Goal: Information Seeking & Learning: Learn about a topic

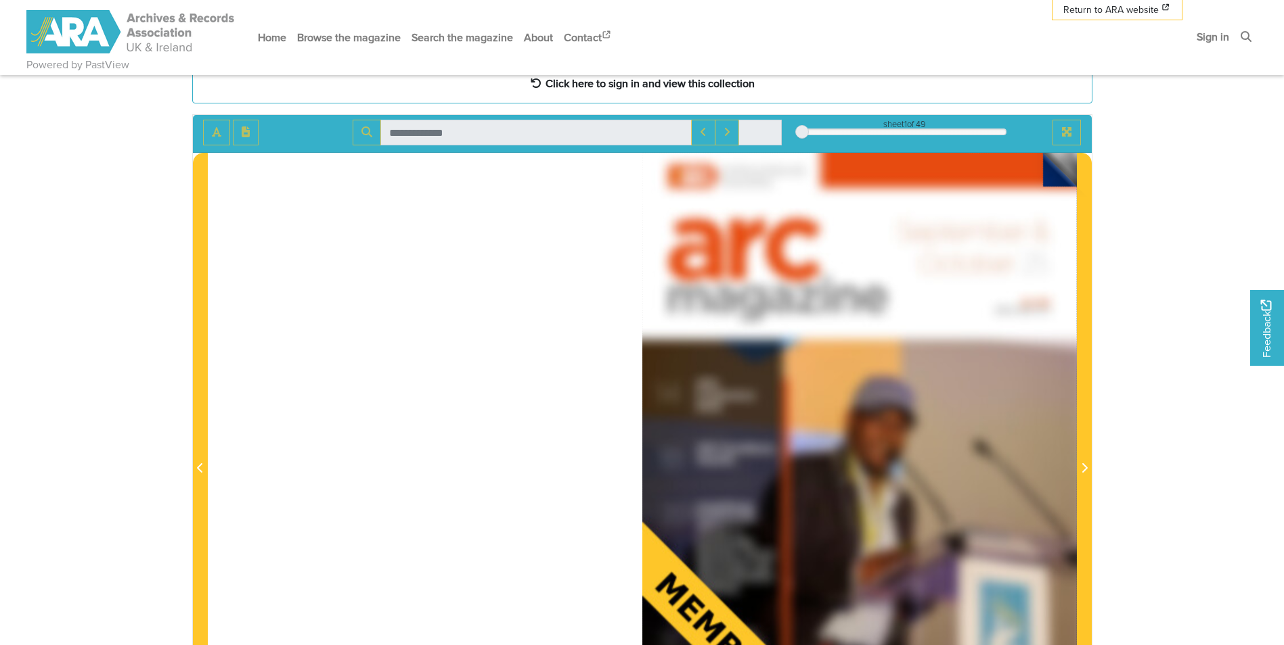
scroll to position [68, 0]
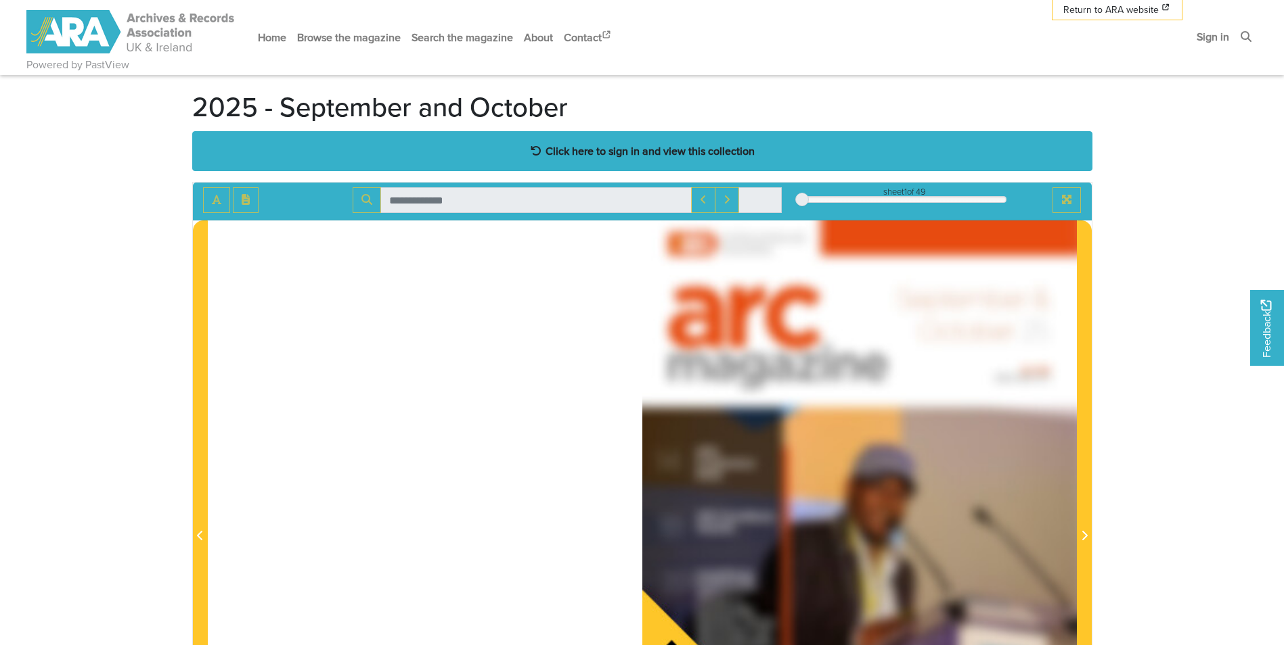
click at [696, 162] on div "Click here to sign in and view this collection" at bounding box center [642, 151] width 900 height 40
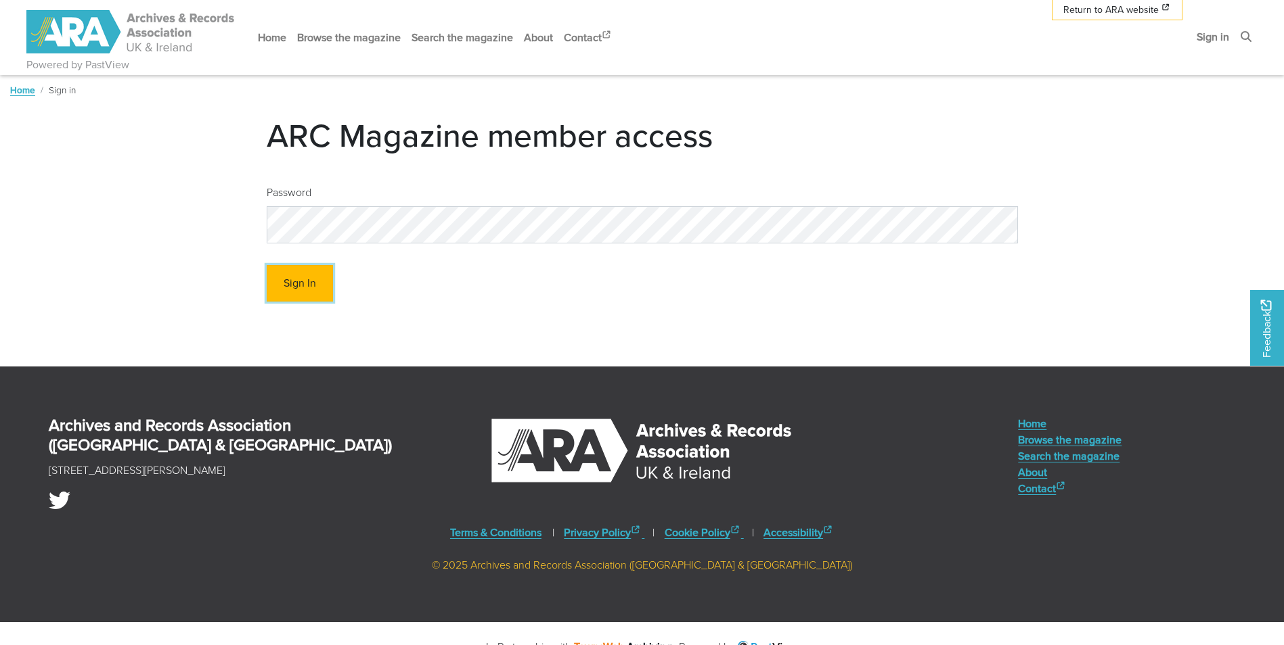
click at [293, 279] on button "Sign In" at bounding box center [300, 283] width 66 height 37
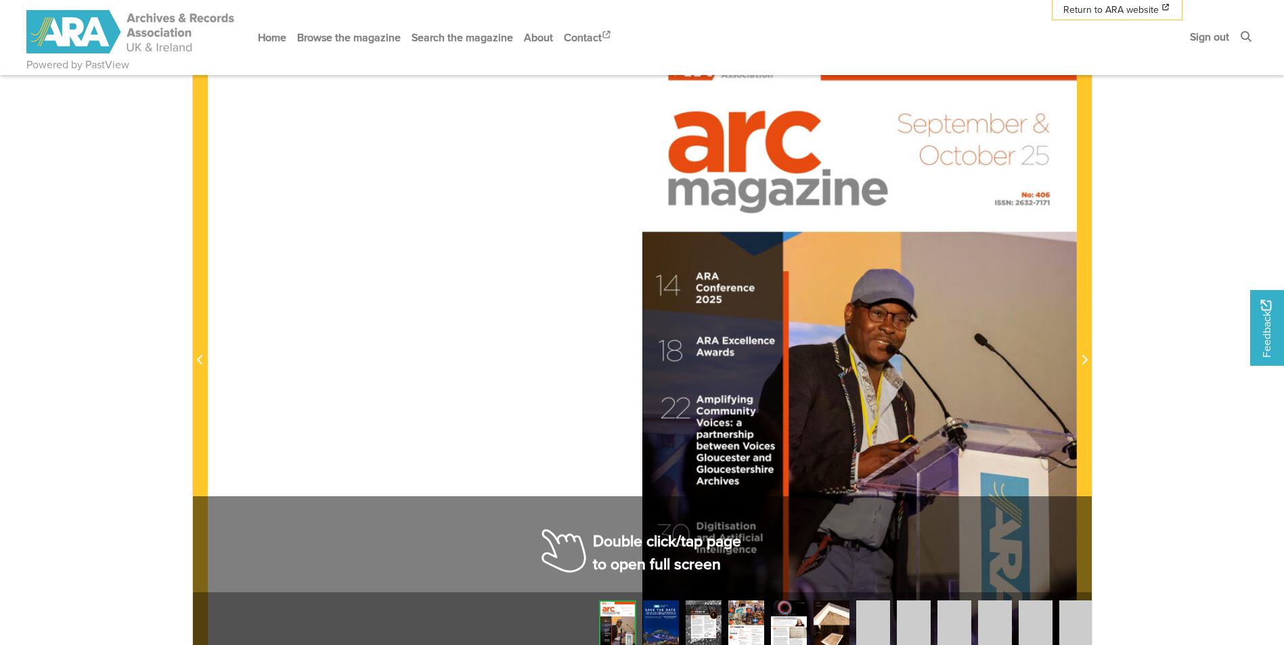
scroll to position [239, 0]
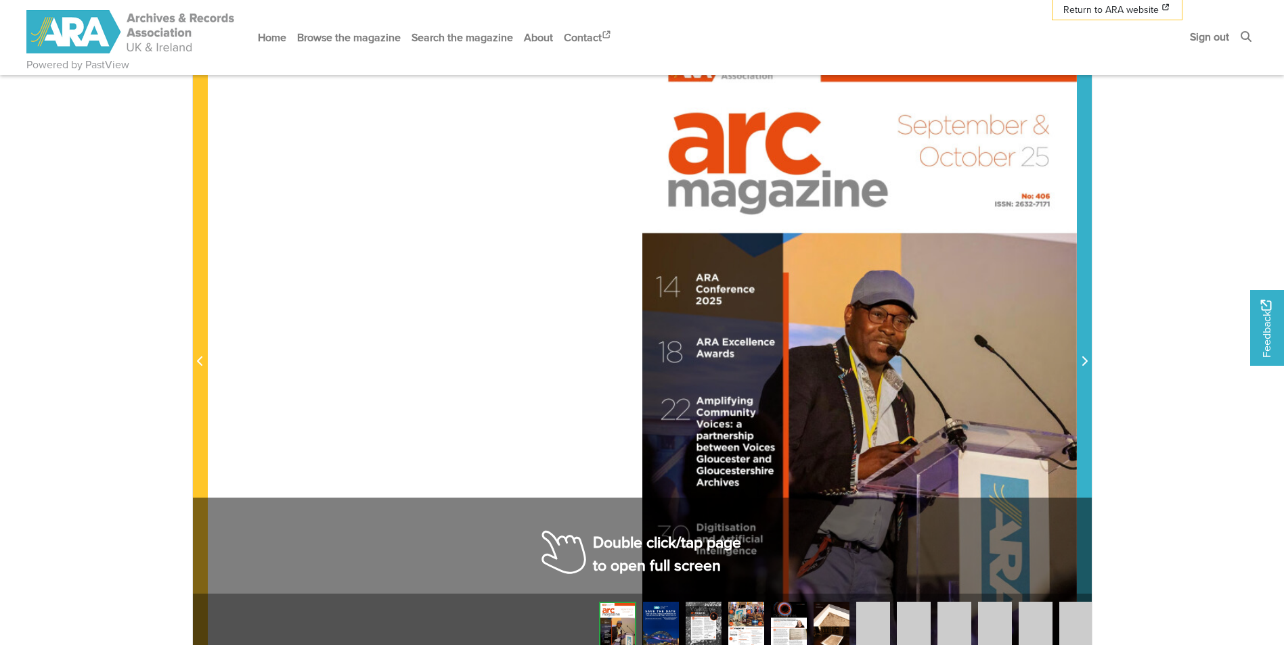
click at [1081, 363] on icon "Next Page" at bounding box center [1084, 361] width 7 height 11
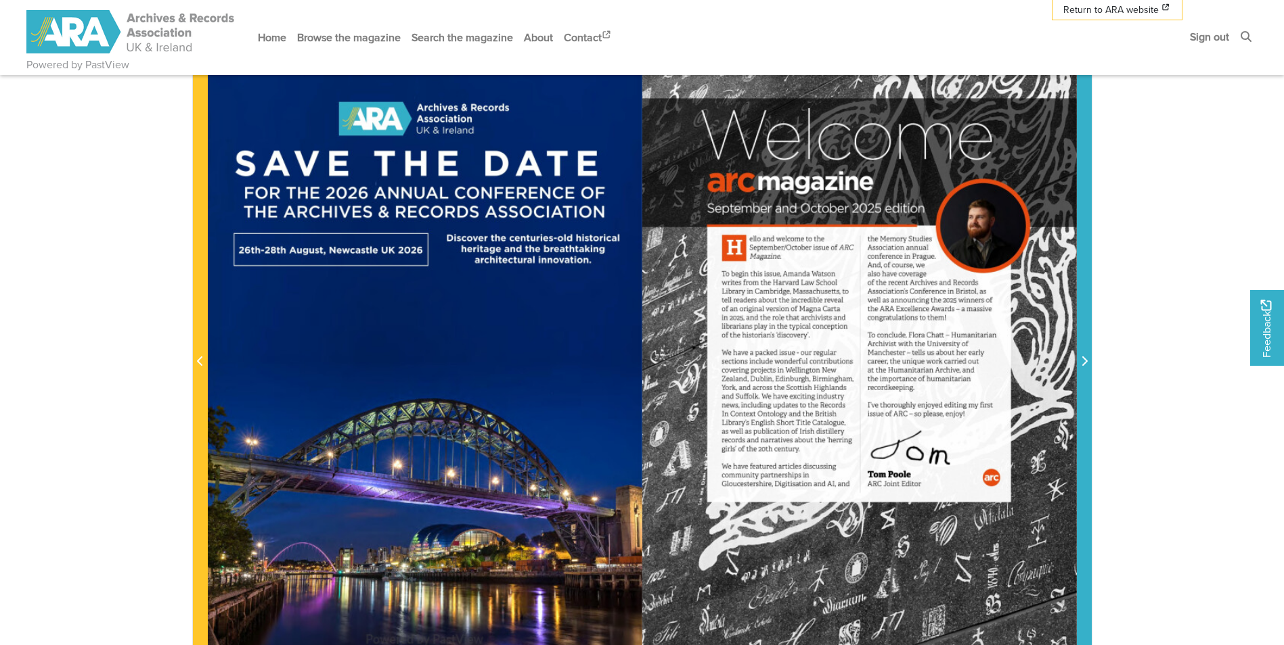
click at [1082, 359] on icon "Next Page" at bounding box center [1084, 361] width 7 height 11
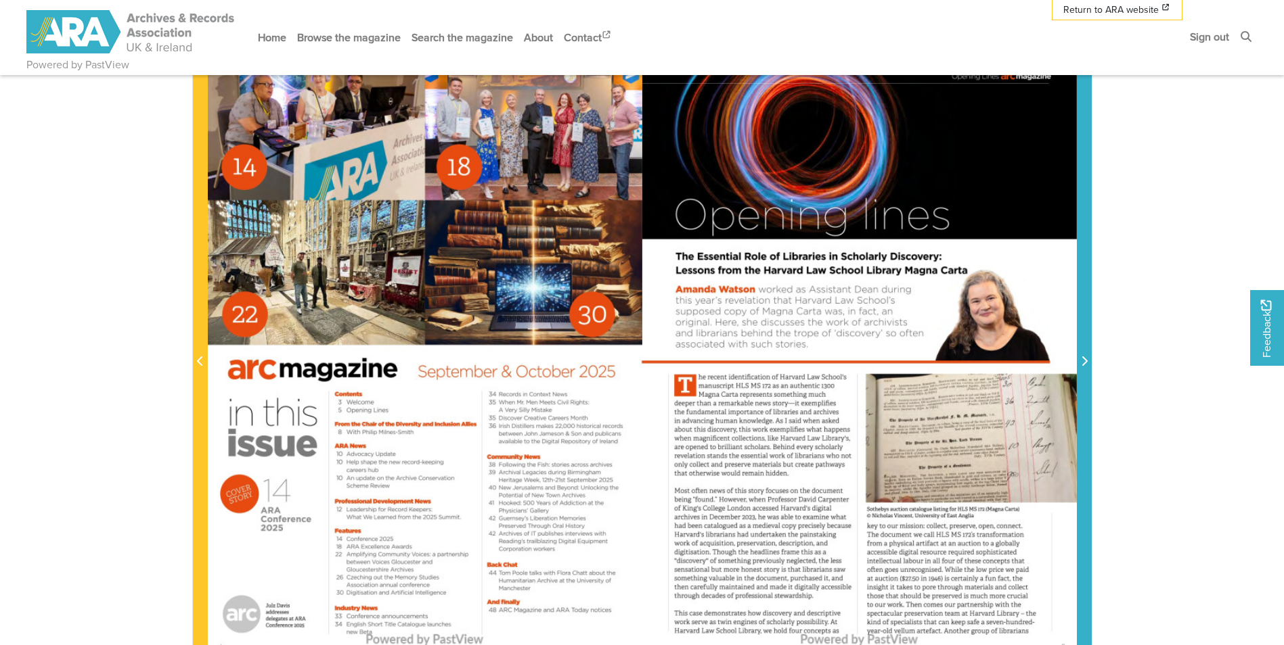
click at [1081, 361] on icon "Next Page" at bounding box center [1084, 361] width 7 height 11
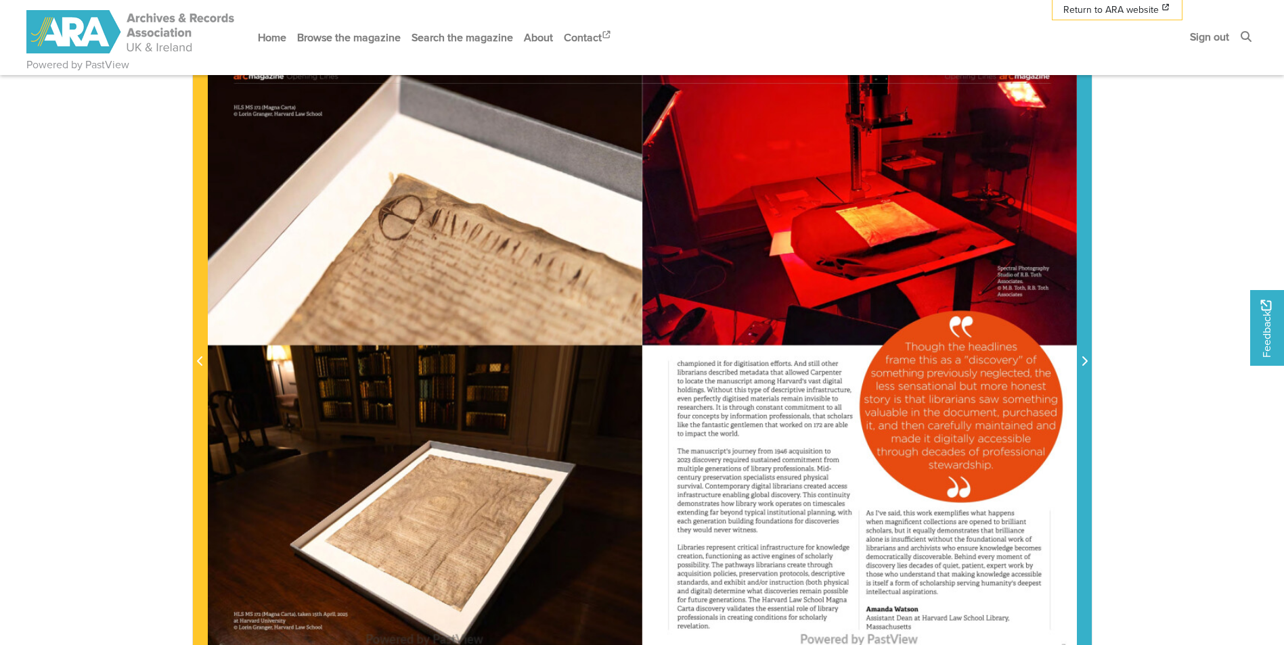
click at [1081, 361] on icon "Next Page" at bounding box center [1084, 361] width 7 height 11
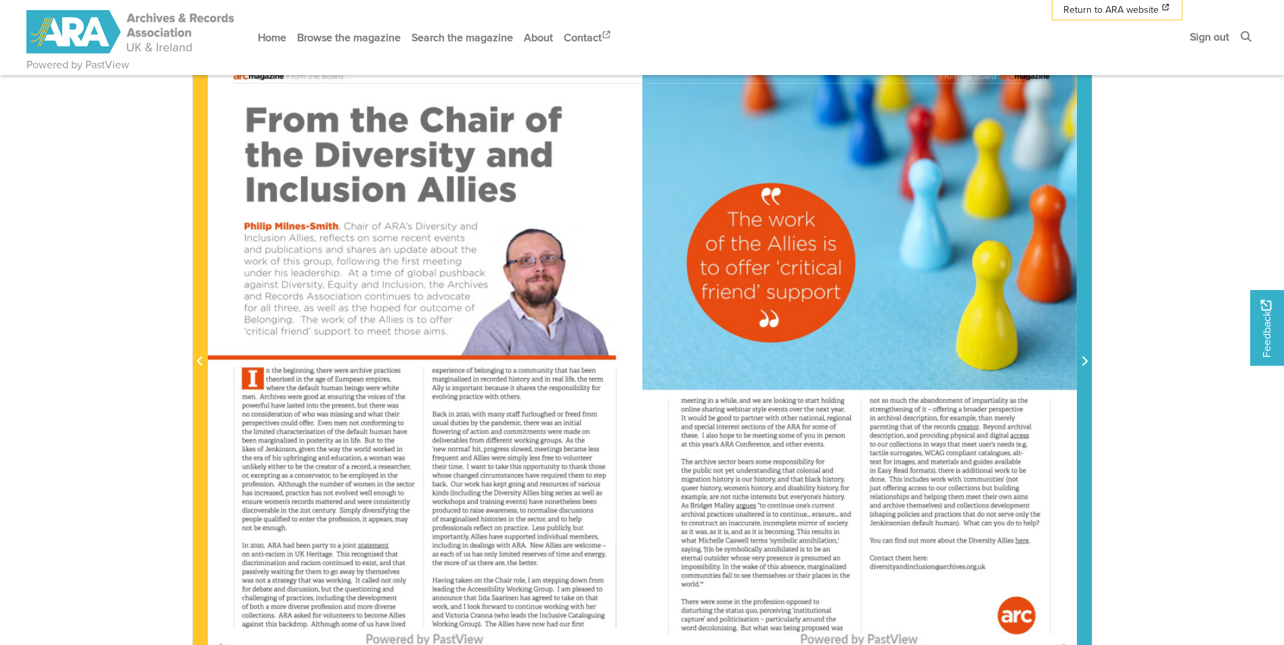
click at [1081, 361] on icon "Next Page" at bounding box center [1084, 361] width 7 height 11
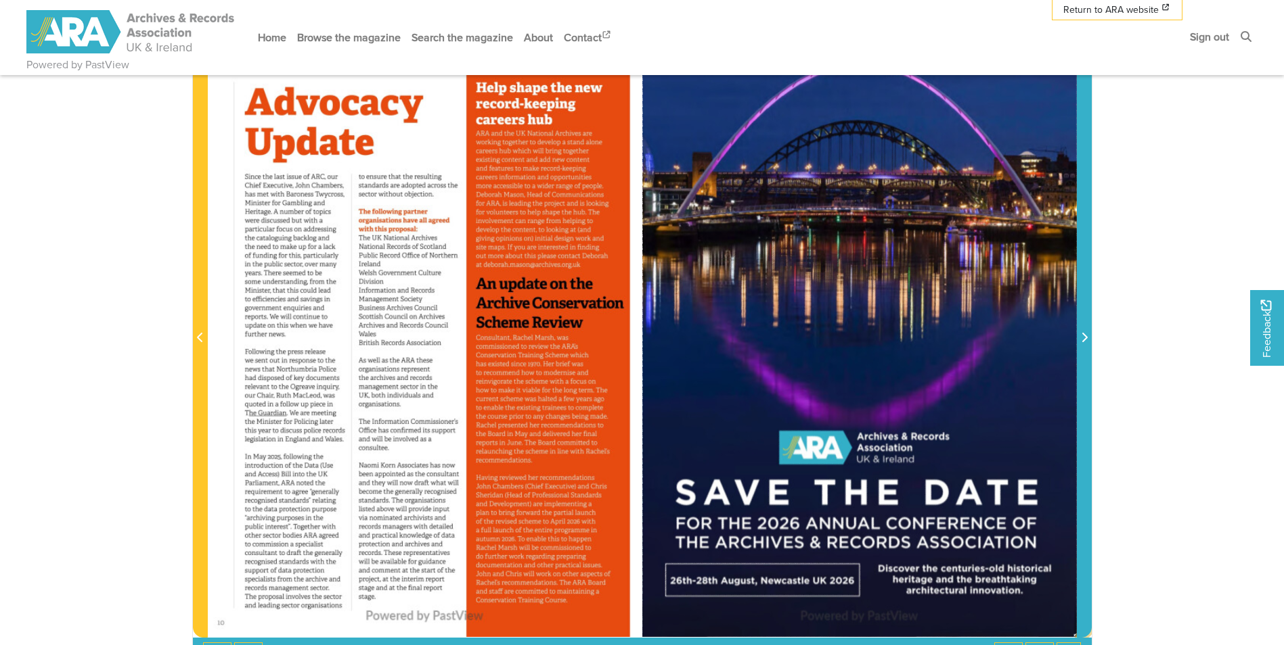
scroll to position [239, 0]
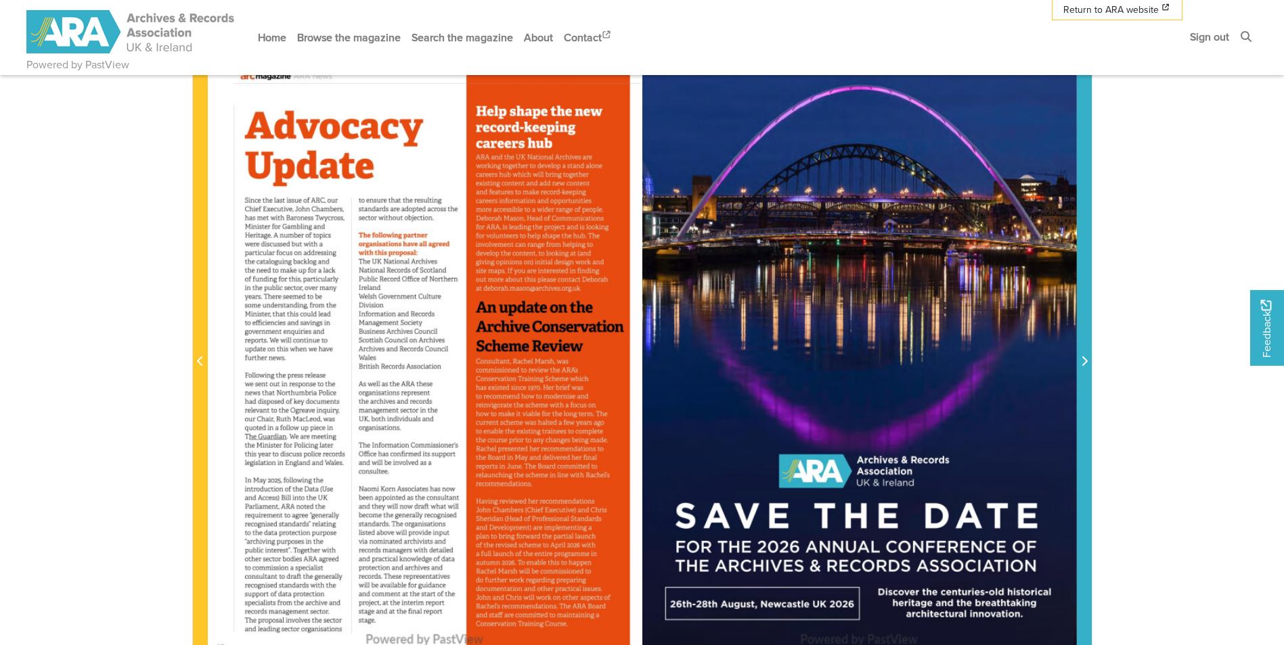
click at [1085, 364] on icon "Next Page" at bounding box center [1083, 361] width 5 height 9
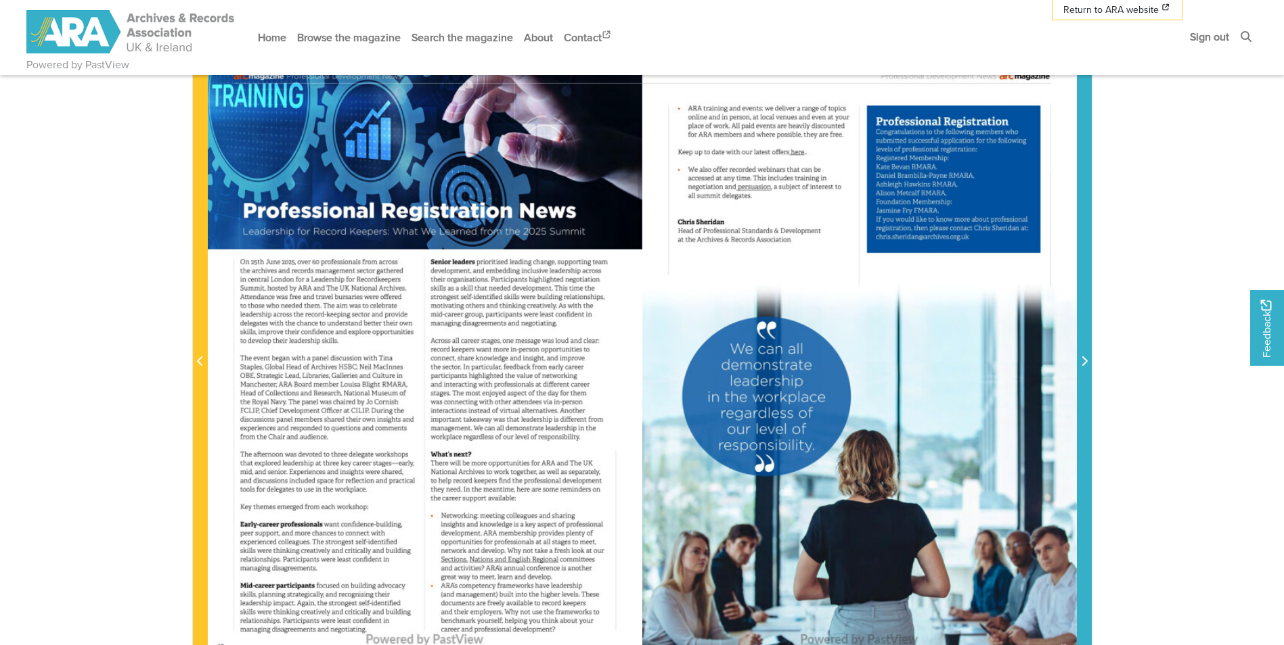
click at [1078, 362] on span "Next Page" at bounding box center [1084, 362] width 14 height 16
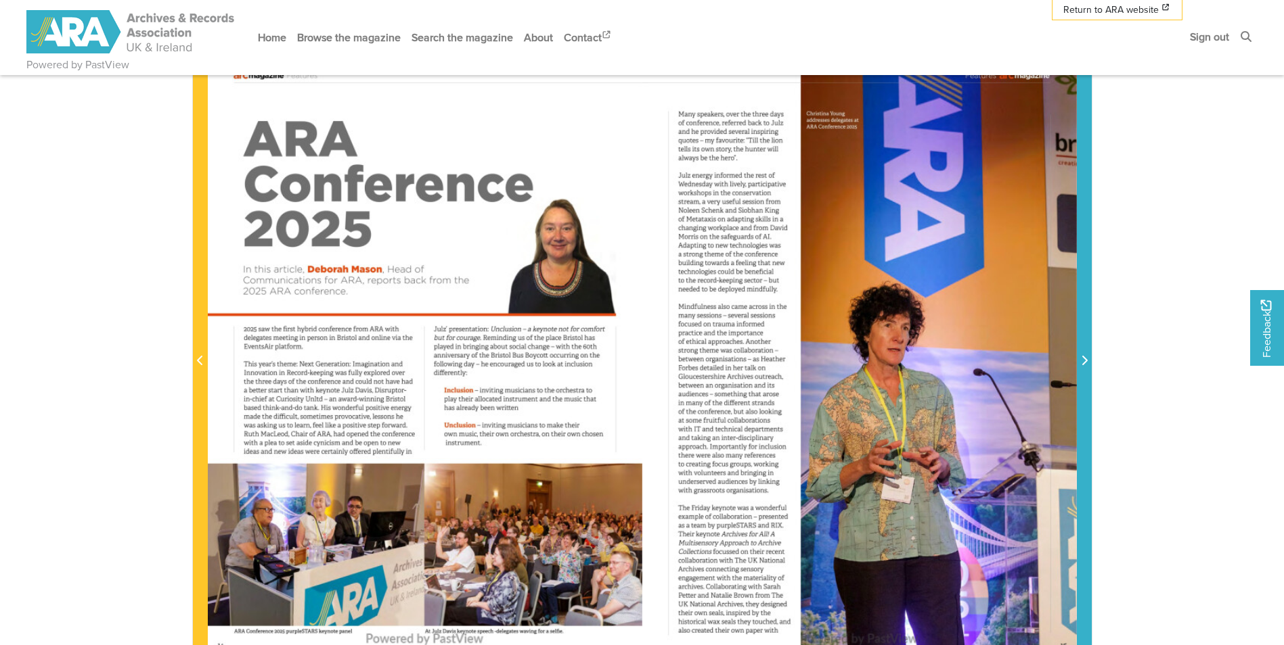
scroll to position [239, 0]
click at [1086, 361] on icon "Next Page" at bounding box center [1084, 361] width 7 height 11
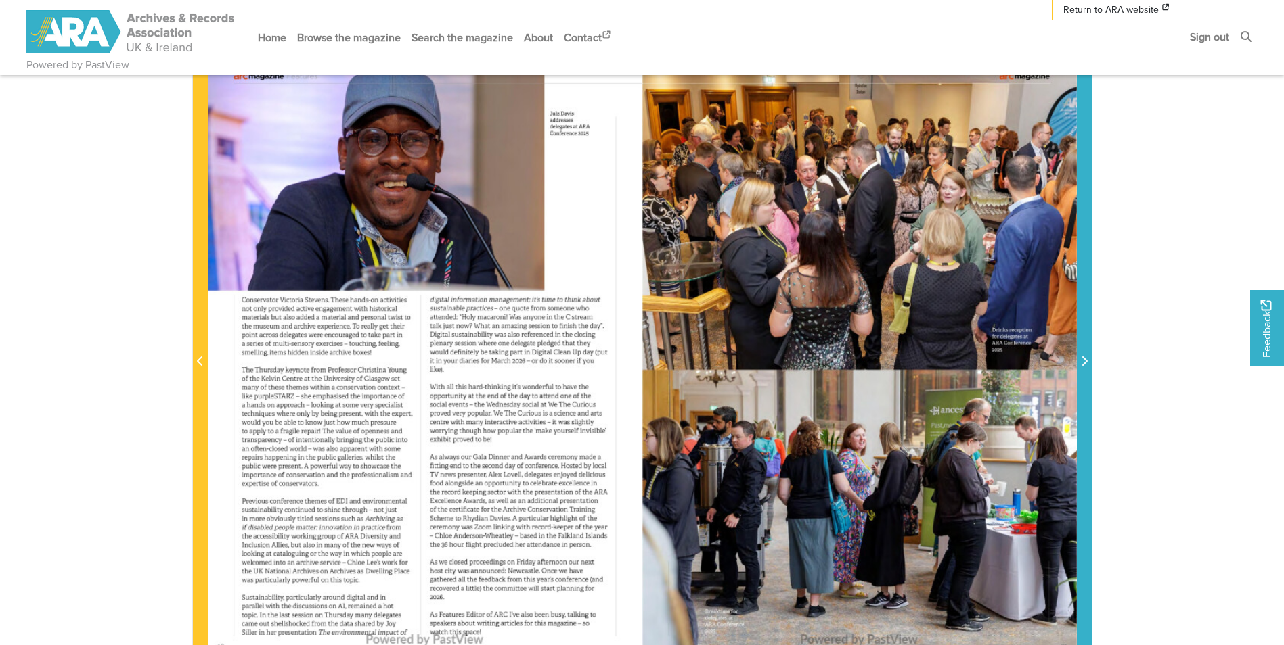
click at [1083, 361] on icon "Next Page" at bounding box center [1084, 361] width 7 height 11
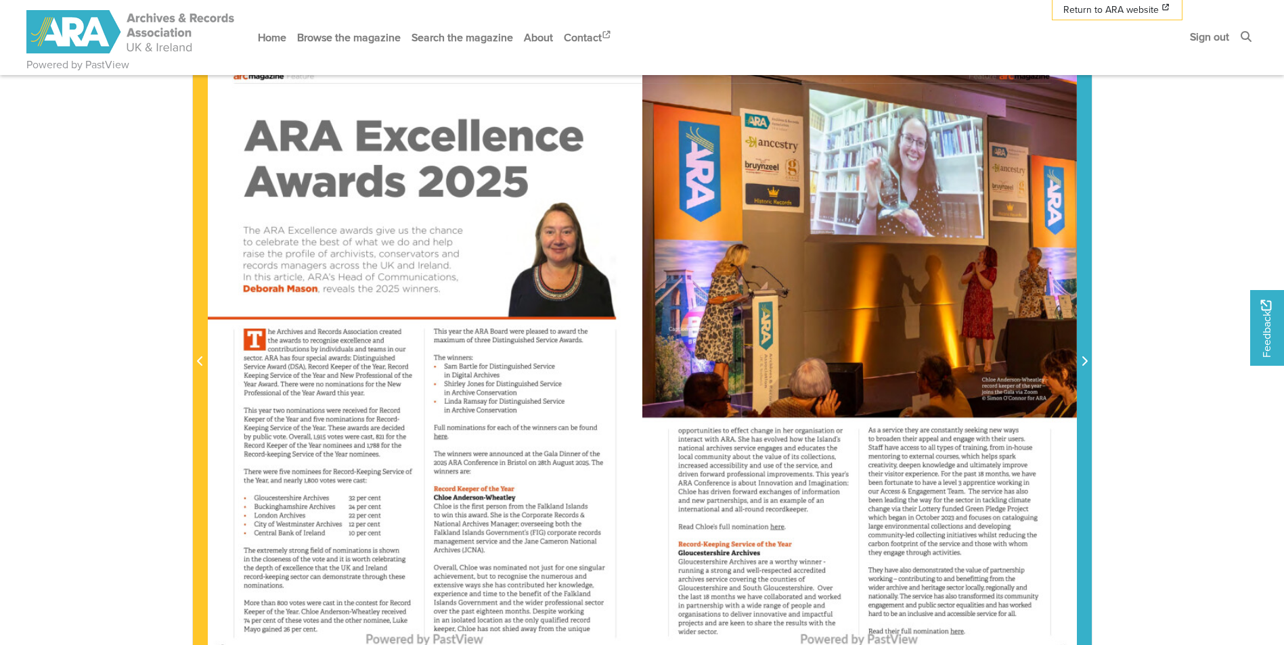
drag, startPoint x: 1083, startPoint y: 362, endPoint x: 1117, endPoint y: 365, distance: 34.6
click at [1117, 365] on body "Powered by PastView Menu" at bounding box center [642, 435] width 1284 height 1349
click at [1085, 359] on icon "Next Page" at bounding box center [1084, 361] width 7 height 11
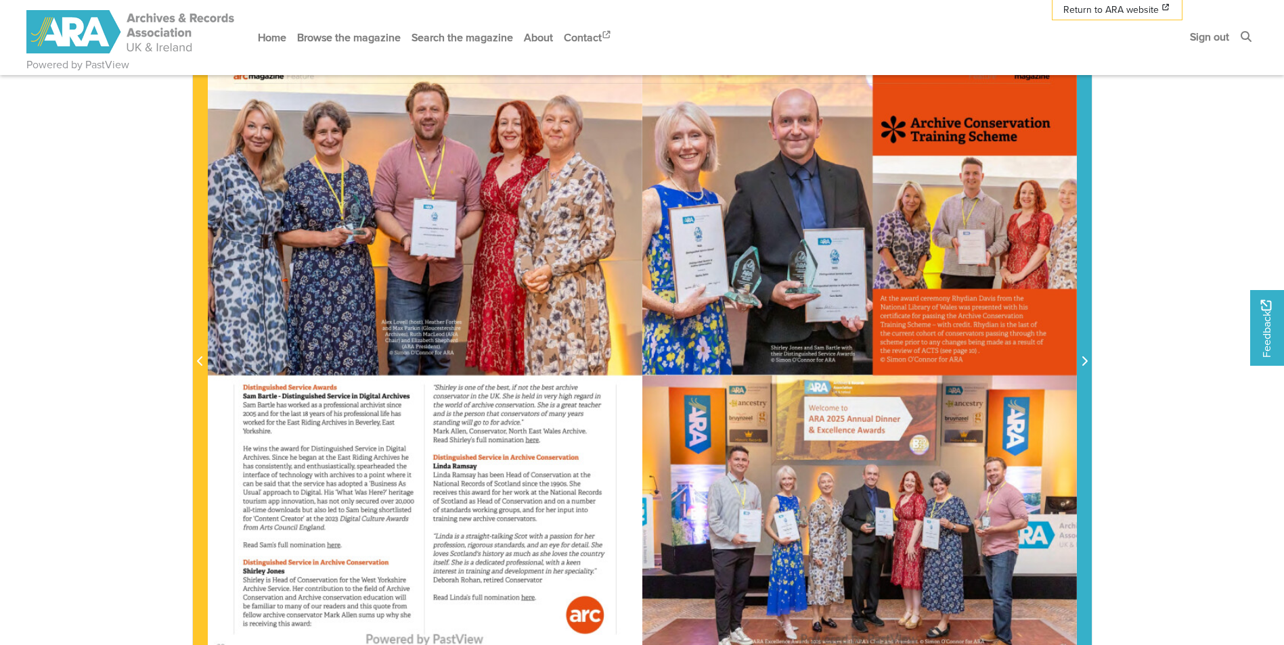
click at [1082, 359] on icon "Next Page" at bounding box center [1084, 361] width 7 height 11
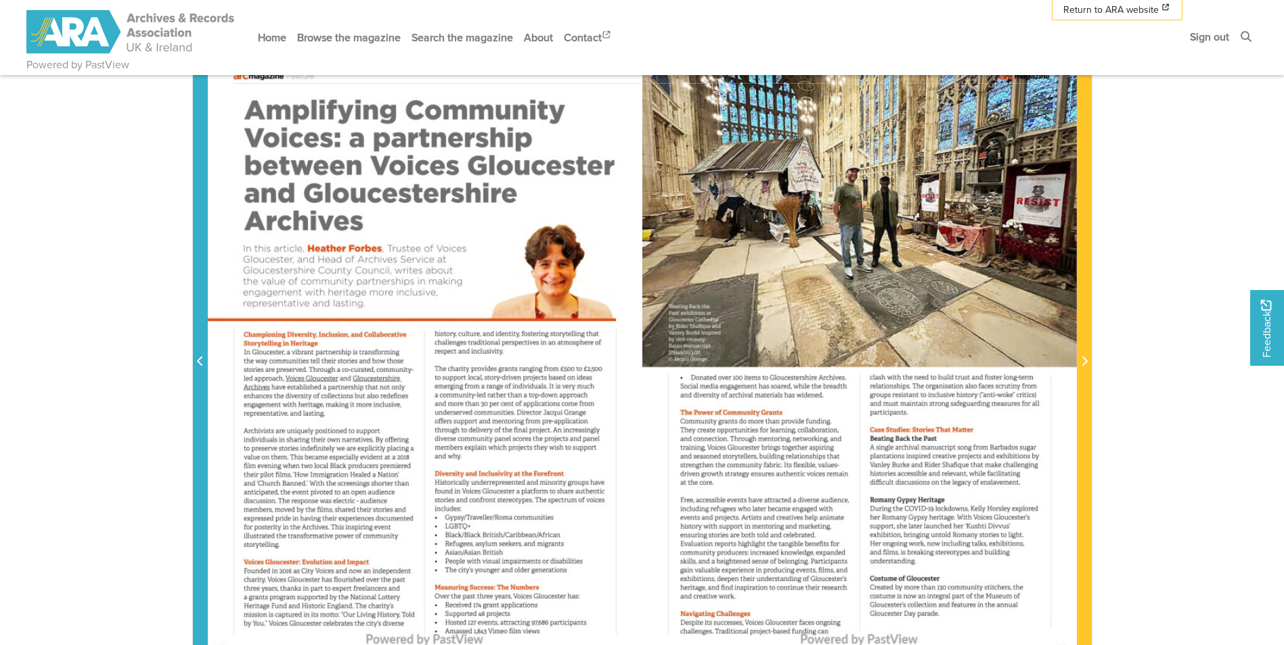
click at [202, 357] on icon "Previous Page" at bounding box center [200, 361] width 7 height 11
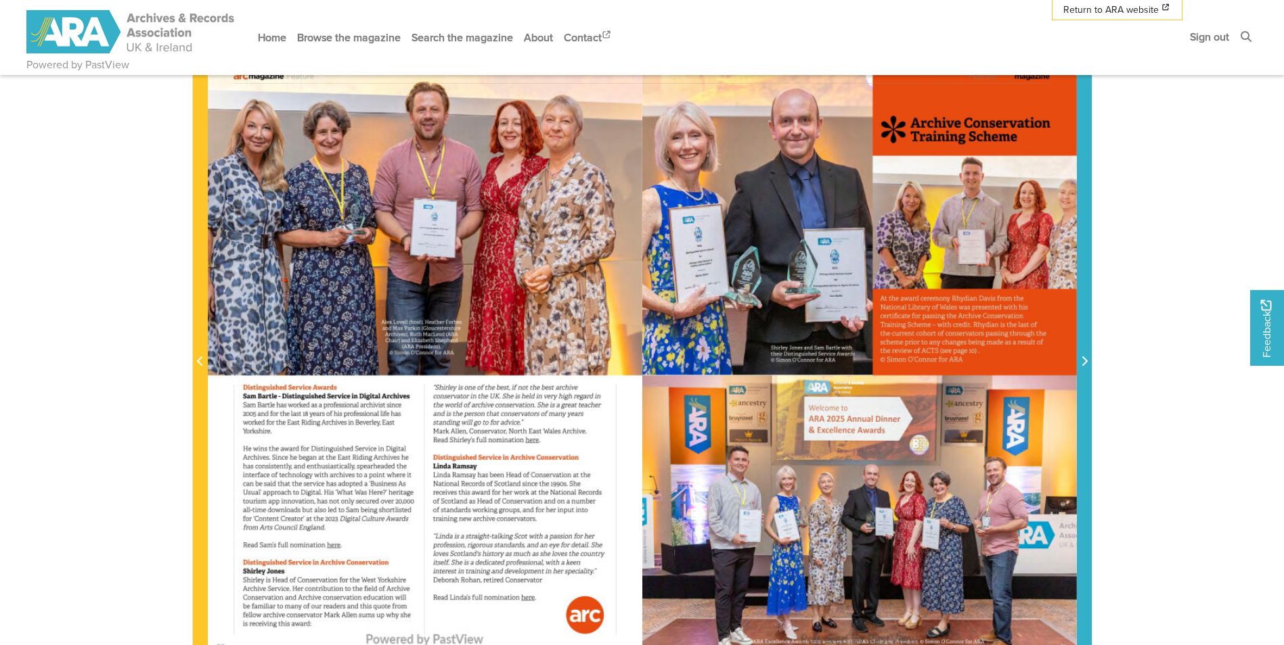
click at [1087, 360] on icon "Next Page" at bounding box center [1084, 361] width 7 height 11
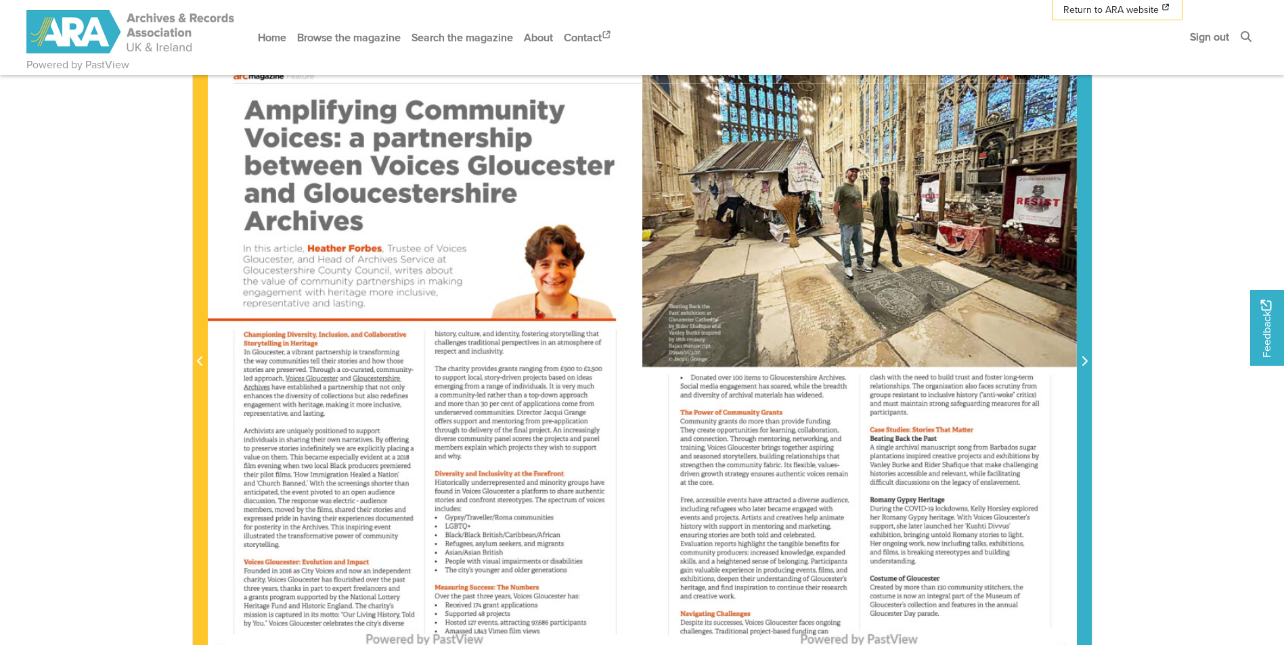
click at [1085, 363] on icon "Next Page" at bounding box center [1083, 361] width 5 height 9
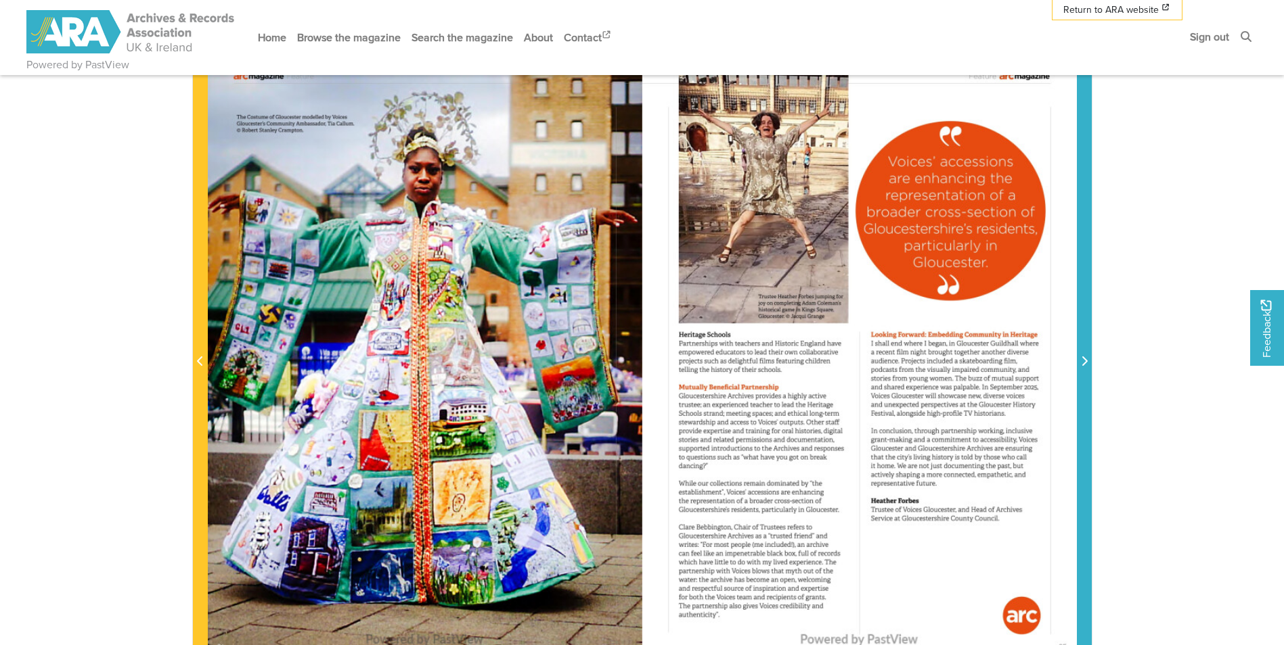
click at [1085, 363] on icon "Next Page" at bounding box center [1083, 361] width 5 height 9
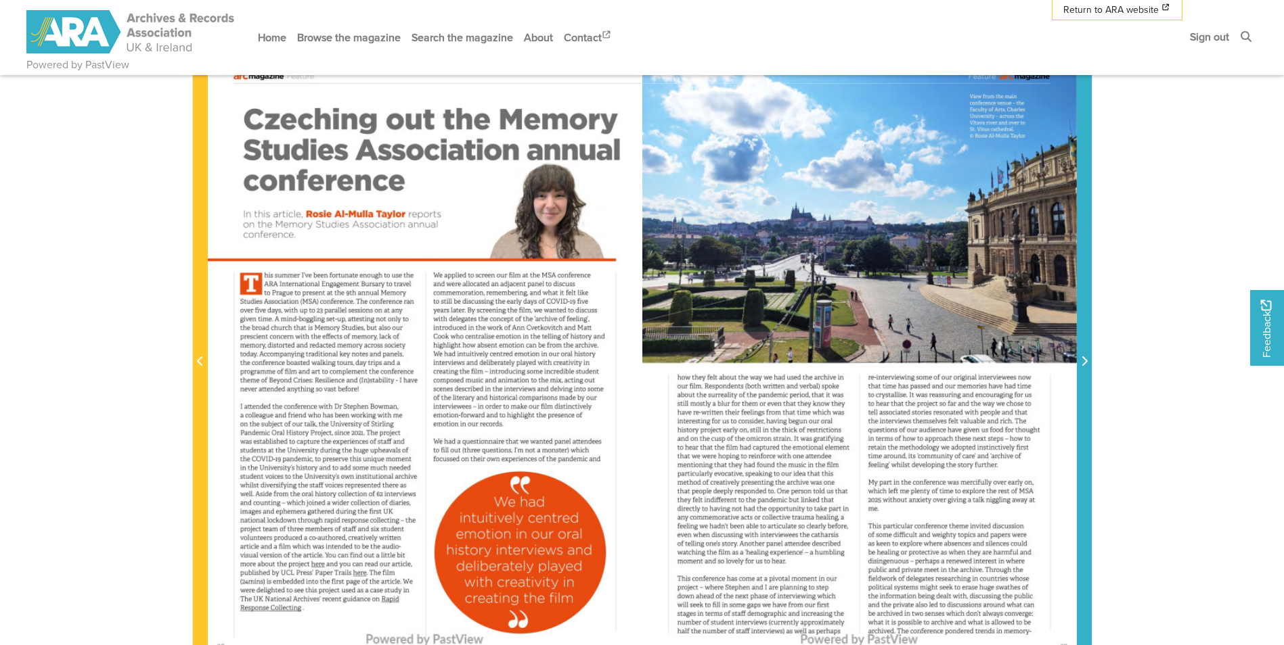
click at [1085, 363] on icon "Next Page" at bounding box center [1083, 361] width 5 height 9
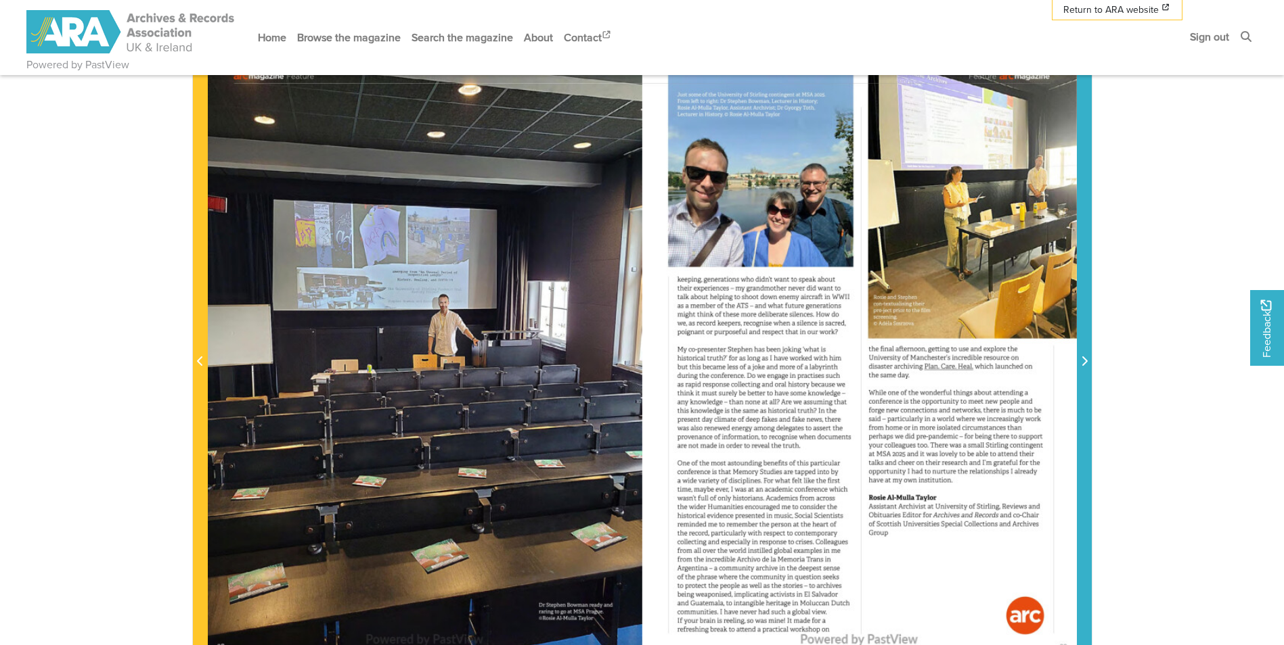
click at [1085, 363] on icon "Next Page" at bounding box center [1083, 361] width 5 height 9
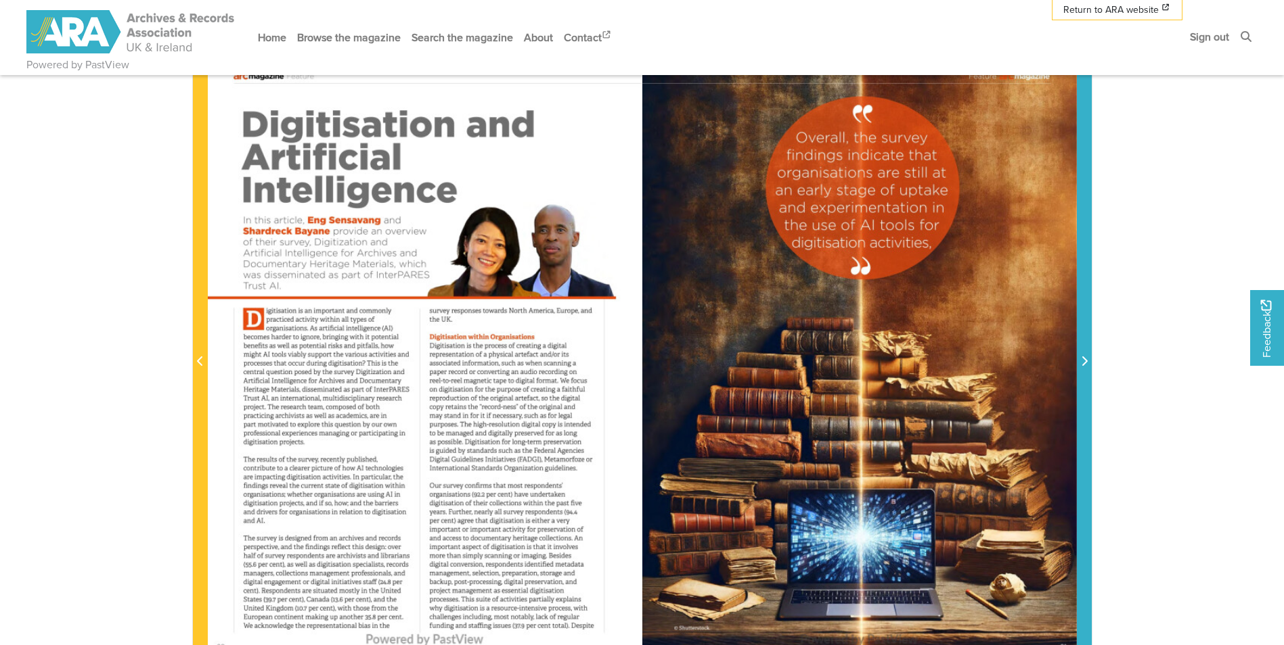
click at [1085, 360] on icon "Next Page" at bounding box center [1083, 361] width 5 height 9
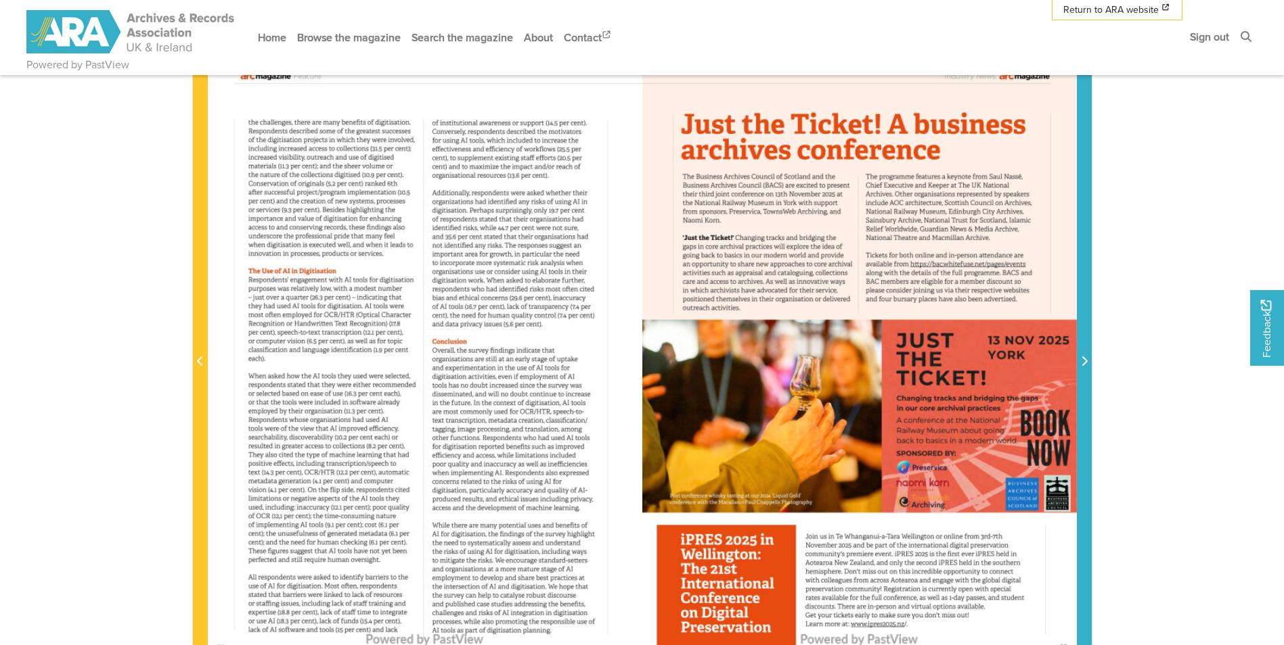
click at [1085, 360] on icon "Next Page" at bounding box center [1083, 361] width 5 height 9
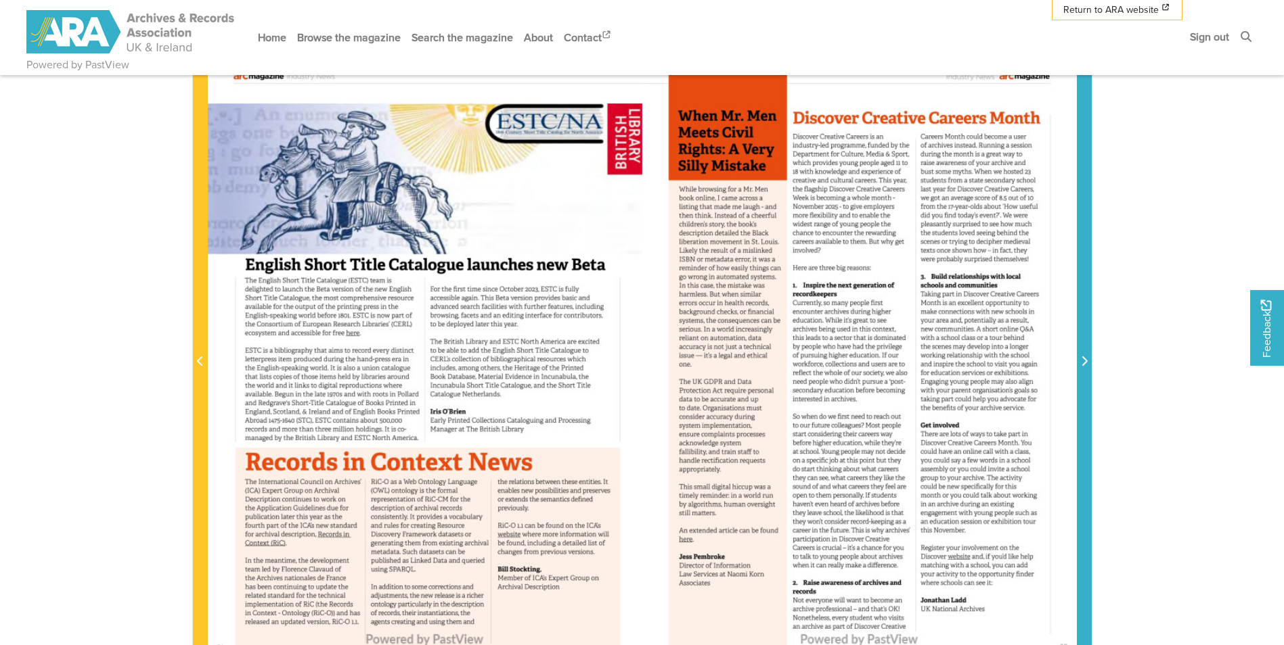
click at [1082, 358] on icon "Next Page" at bounding box center [1083, 361] width 5 height 9
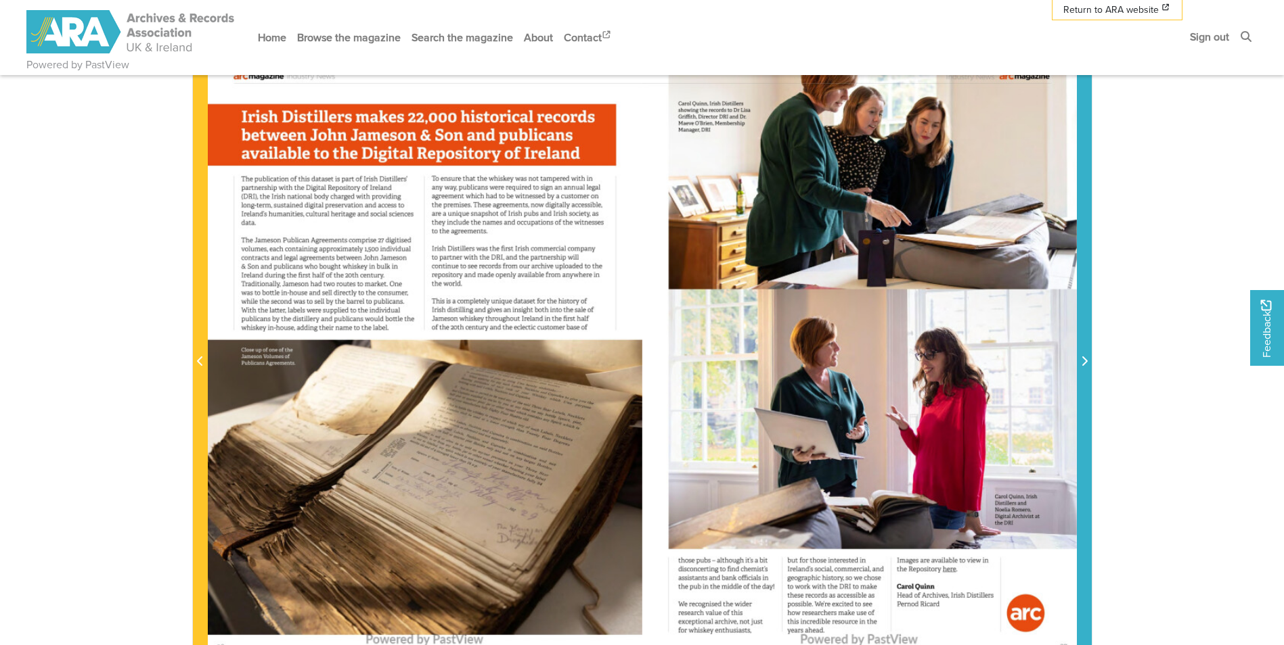
click at [1082, 358] on icon "Next Page" at bounding box center [1083, 361] width 5 height 9
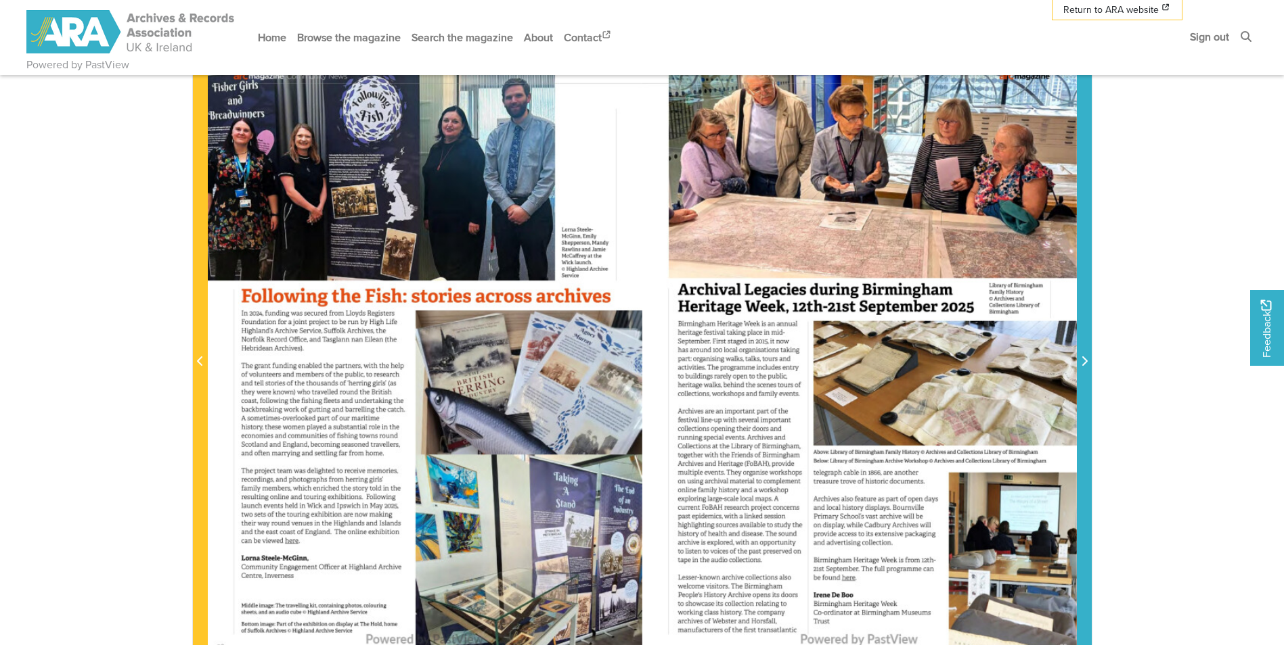
click at [1082, 358] on icon "Next Page" at bounding box center [1083, 361] width 5 height 9
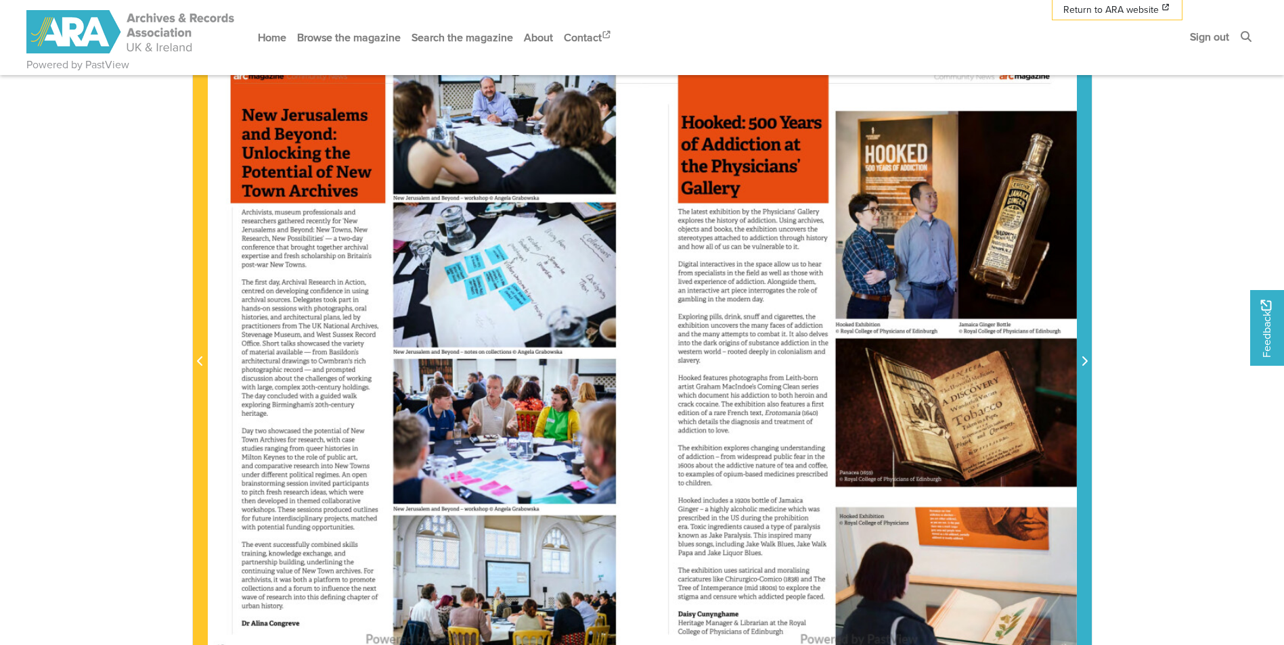
click at [1082, 358] on icon "Next Page" at bounding box center [1083, 361] width 5 height 9
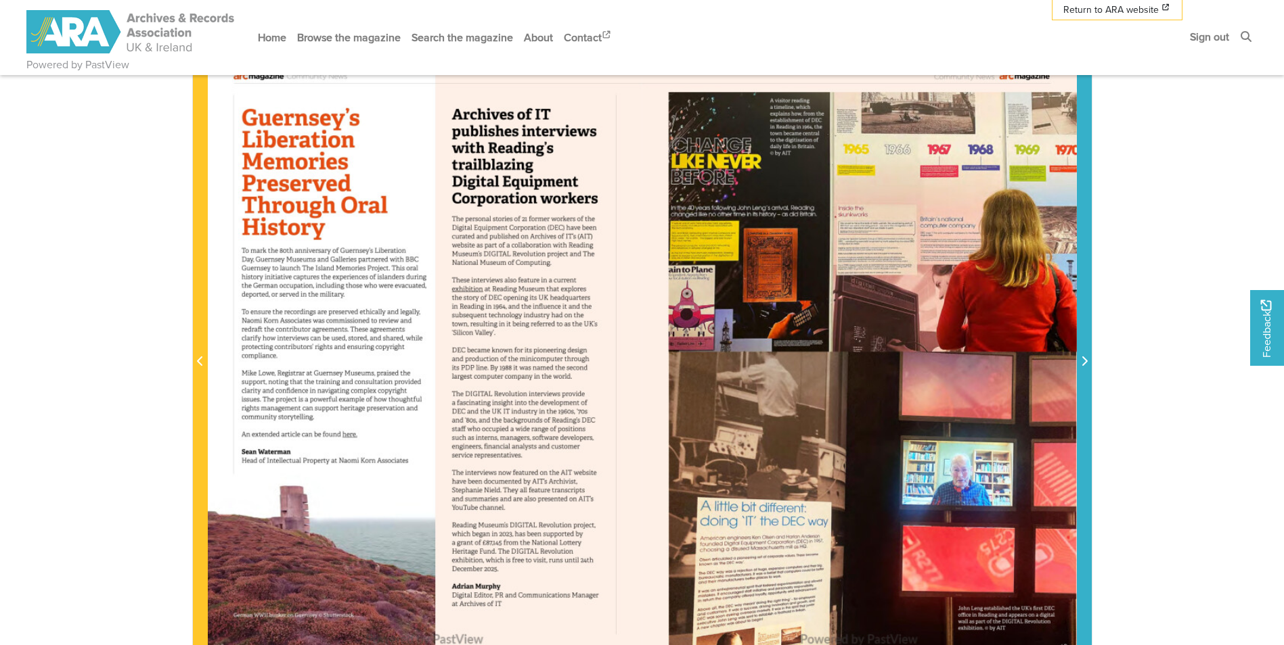
click at [1082, 358] on icon "Next Page" at bounding box center [1083, 361] width 5 height 9
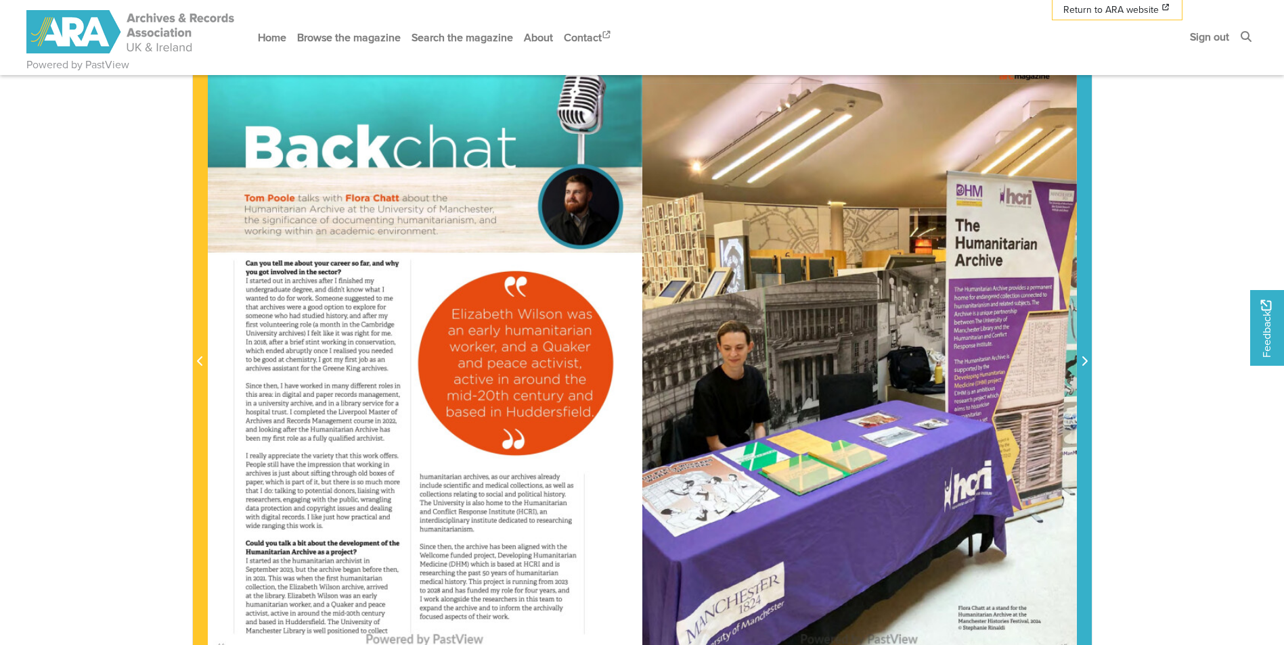
click at [1082, 358] on icon "Next Page" at bounding box center [1083, 361] width 5 height 9
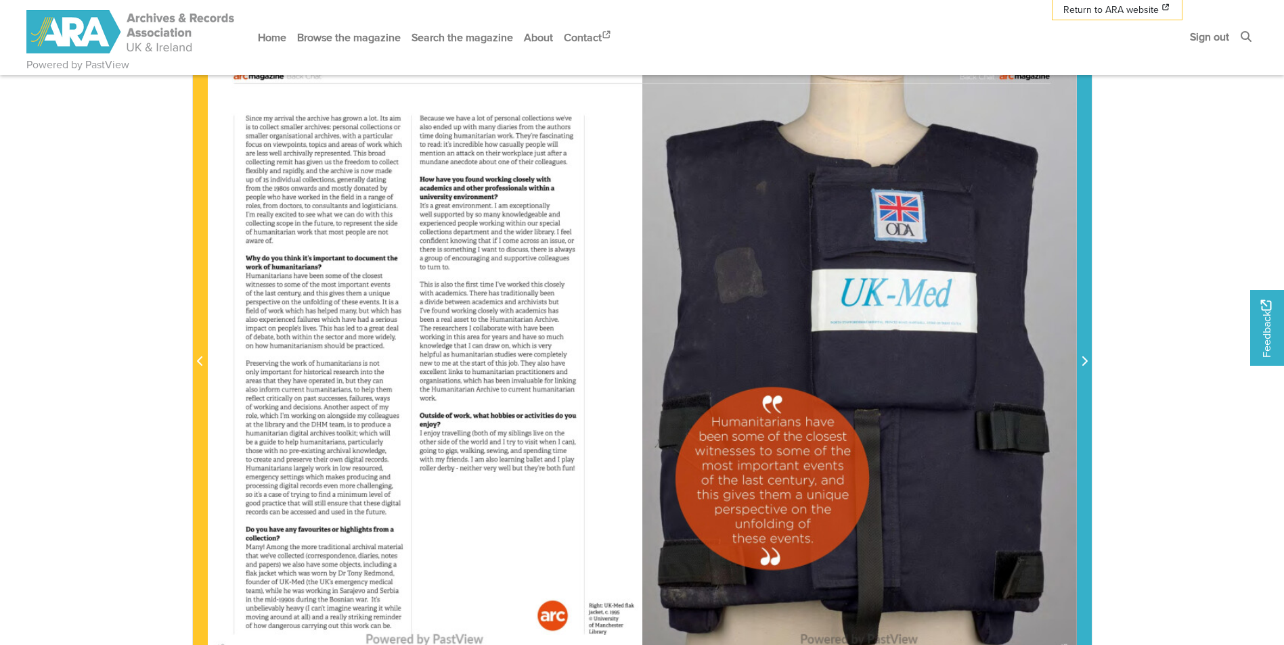
click at [1082, 358] on icon "Next Page" at bounding box center [1083, 361] width 5 height 9
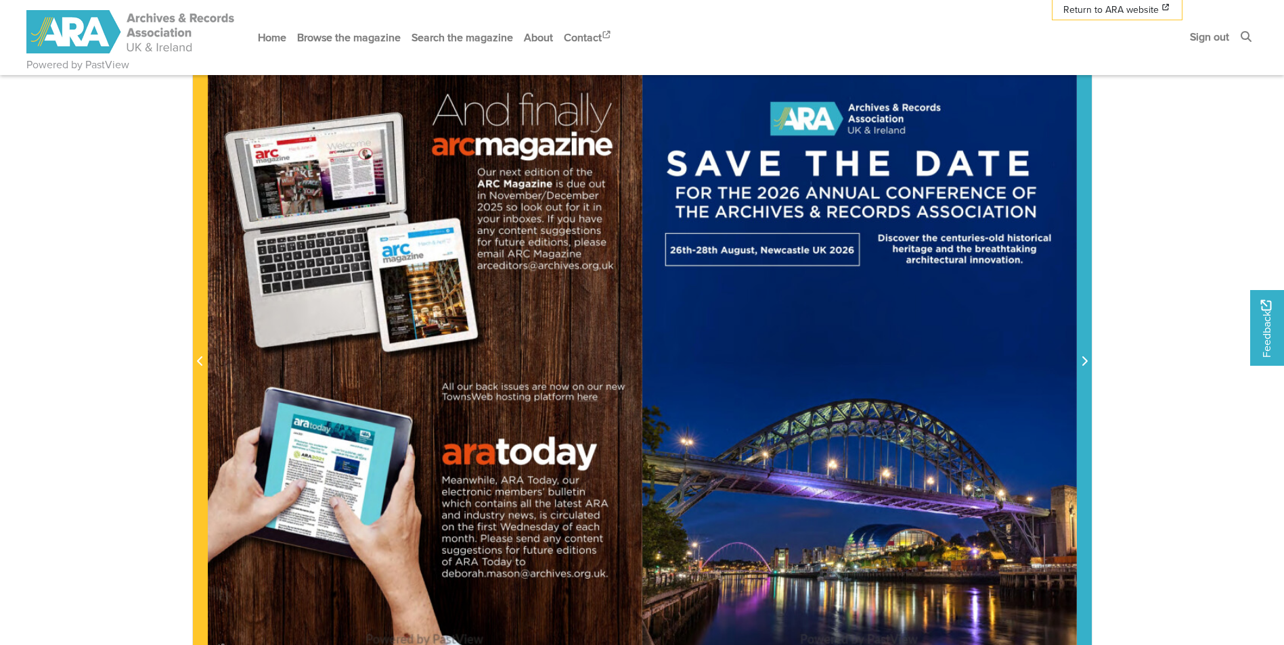
click at [1082, 358] on icon "Next Page" at bounding box center [1083, 361] width 5 height 9
